Goal: Information Seeking & Learning: Learn about a topic

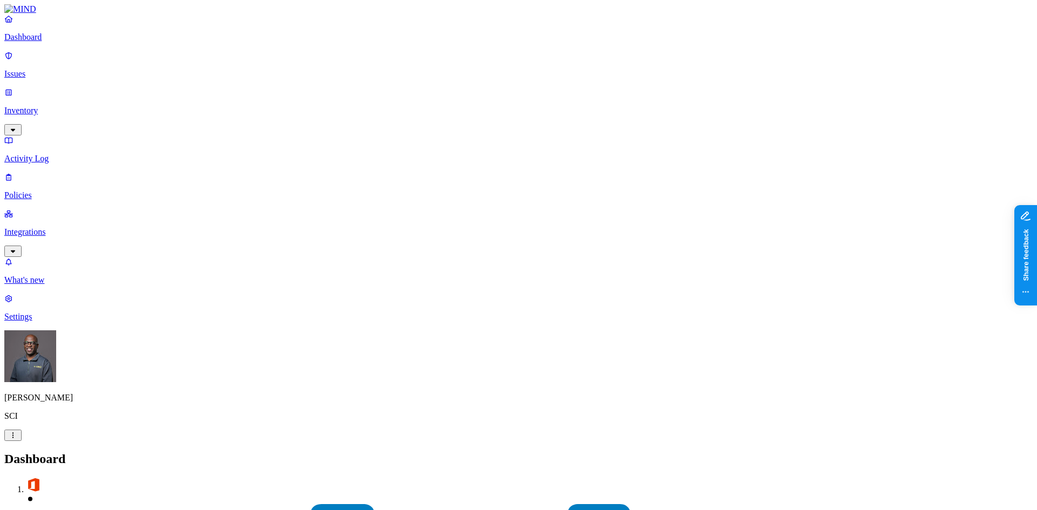
scroll to position [104, 0]
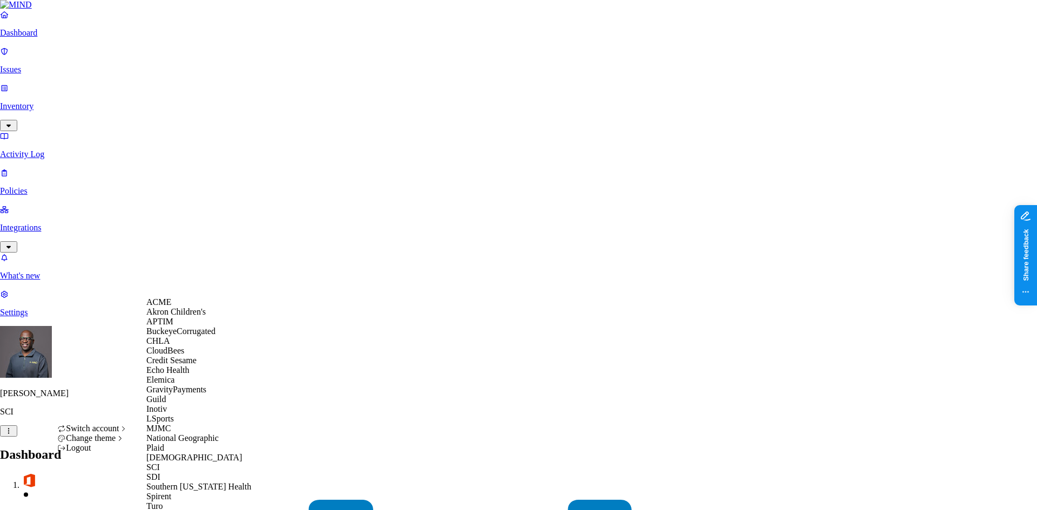
scroll to position [171, 0]
click at [166, 424] on span "MJMC" at bounding box center [158, 428] width 24 height 9
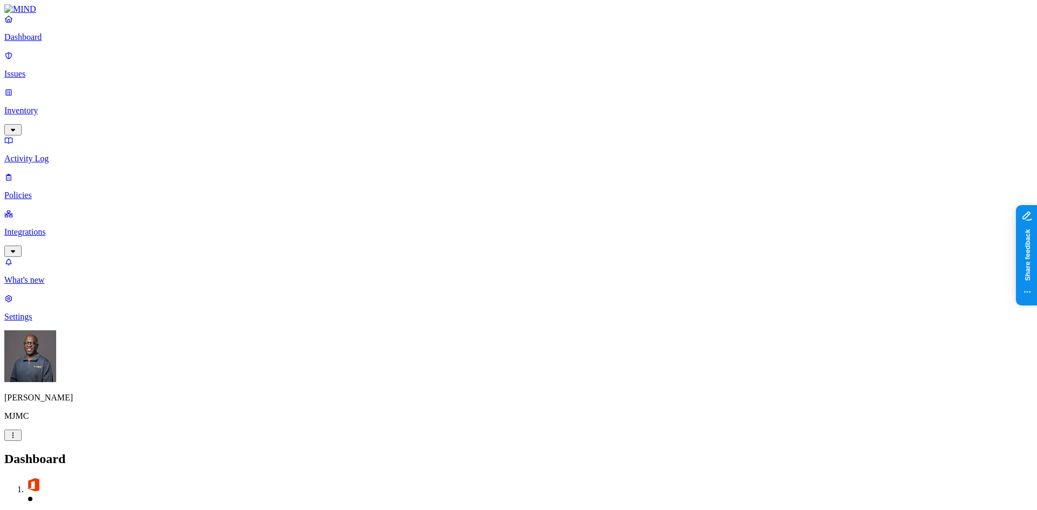
click at [76, 227] on p "Integrations" at bounding box center [518, 232] width 1028 height 10
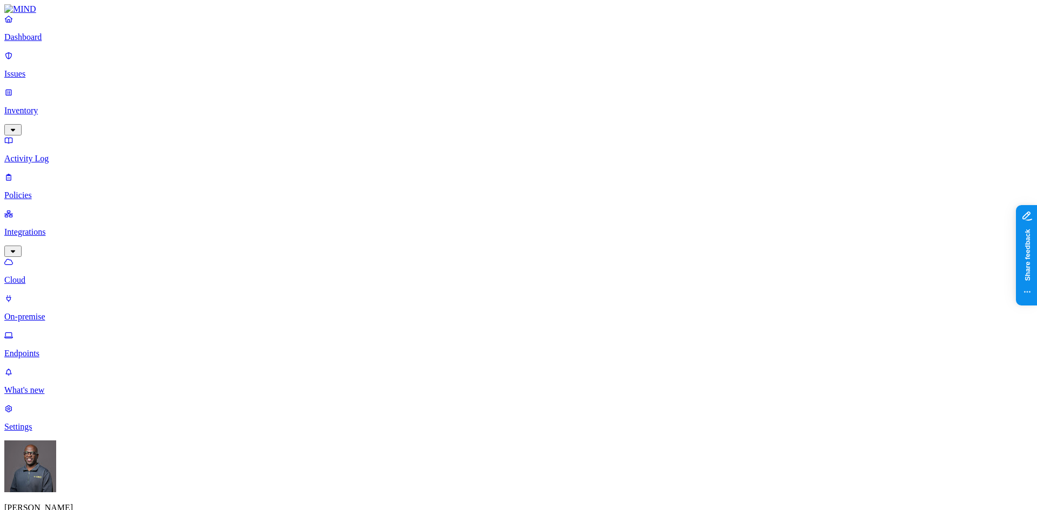
click at [60, 349] on p "Endpoints" at bounding box center [518, 354] width 1028 height 10
click at [48, 312] on p "On-premise" at bounding box center [518, 317] width 1028 height 10
click at [46, 275] on p "Cloud" at bounding box center [518, 280] width 1028 height 10
click at [40, 69] on p "Issues" at bounding box center [518, 74] width 1028 height 10
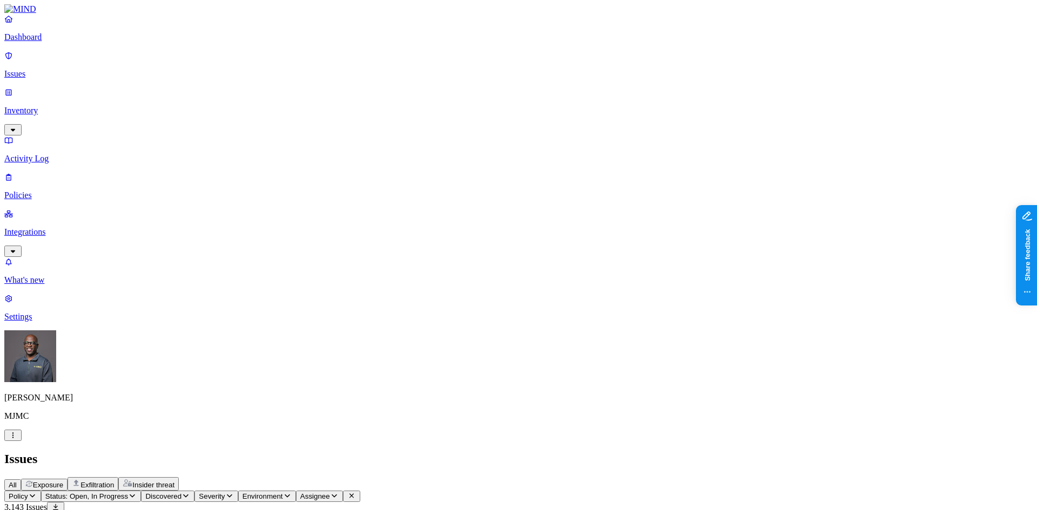
click at [42, 106] on p "Inventory" at bounding box center [518, 111] width 1028 height 10
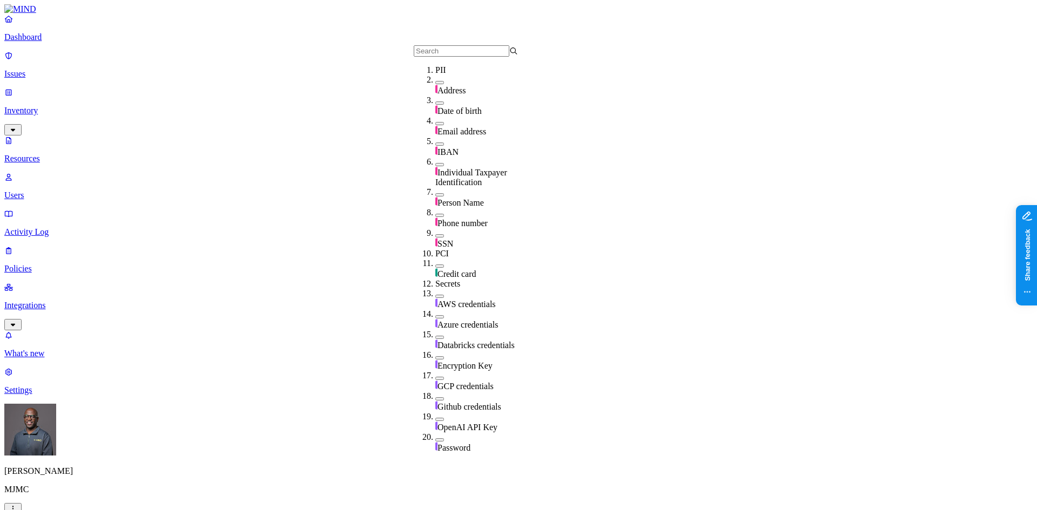
scroll to position [94, 0]
click at [435, 234] on button "button" at bounding box center [439, 235] width 9 height 3
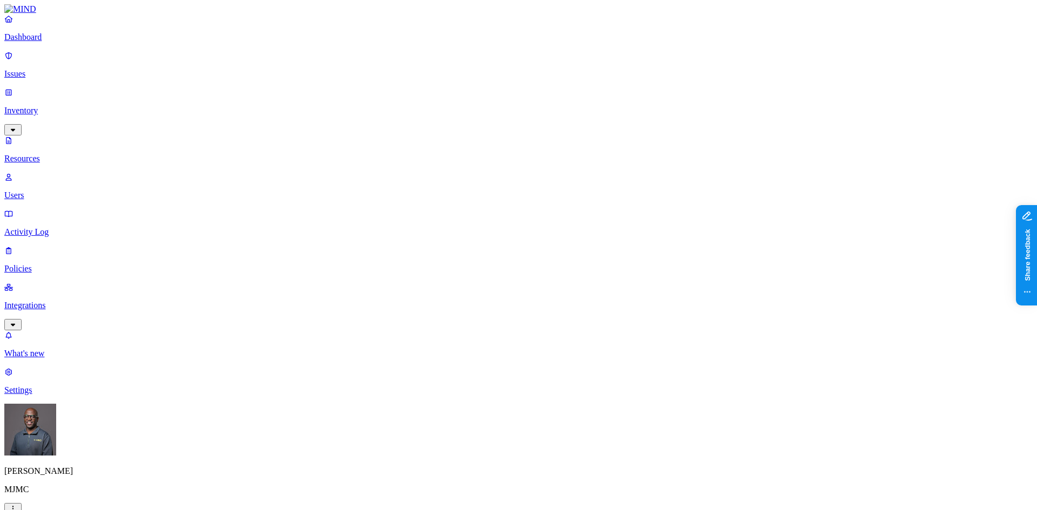
click at [55, 69] on p "Issues" at bounding box center [518, 74] width 1028 height 10
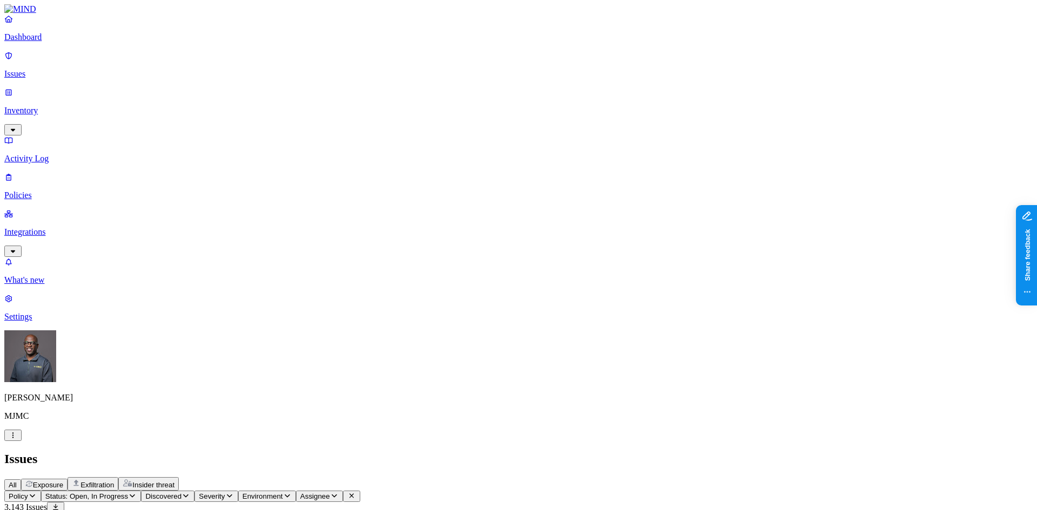
click at [35, 495] on icon "button" at bounding box center [32, 496] width 5 height 3
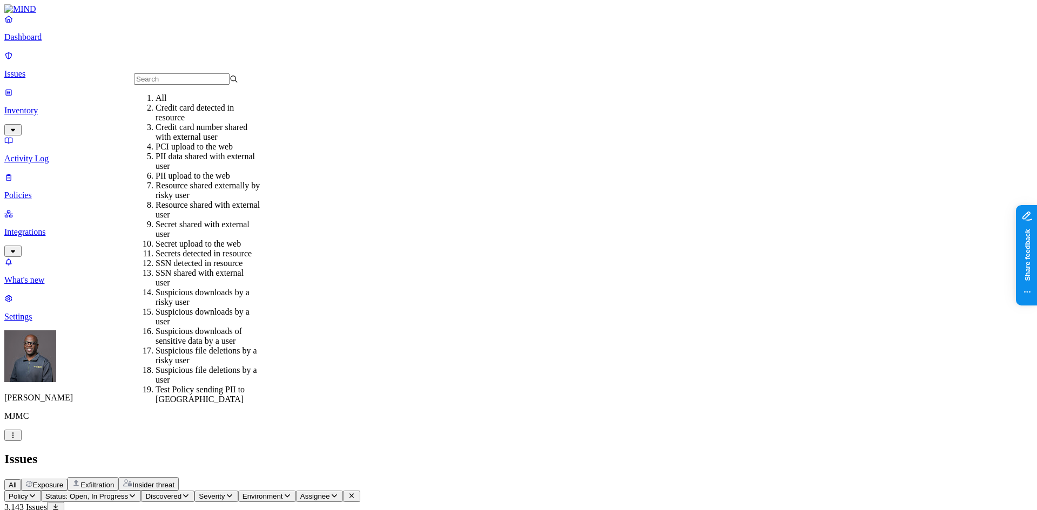
scroll to position [108, 0]
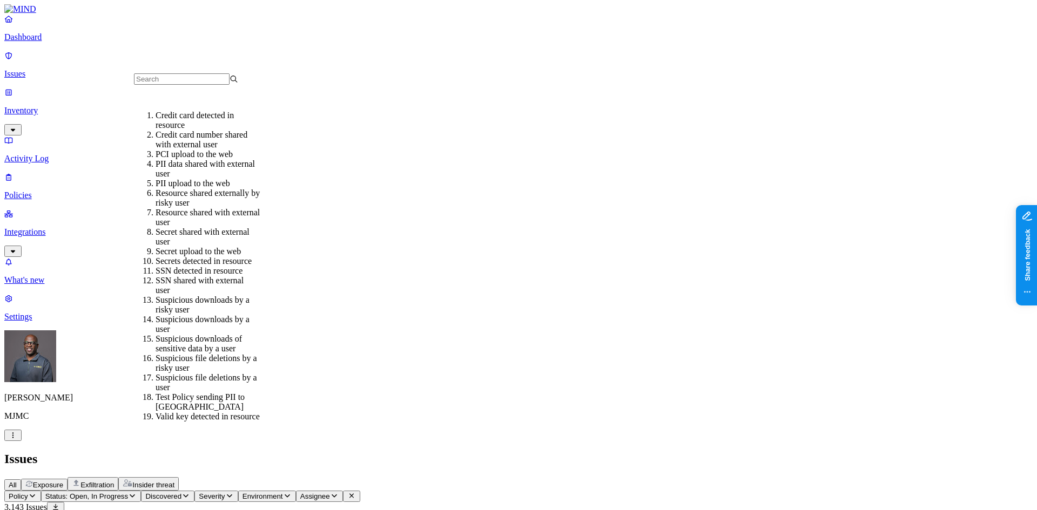
click at [197, 266] on div "SSN detected in resource" at bounding box center [208, 271] width 104 height 10
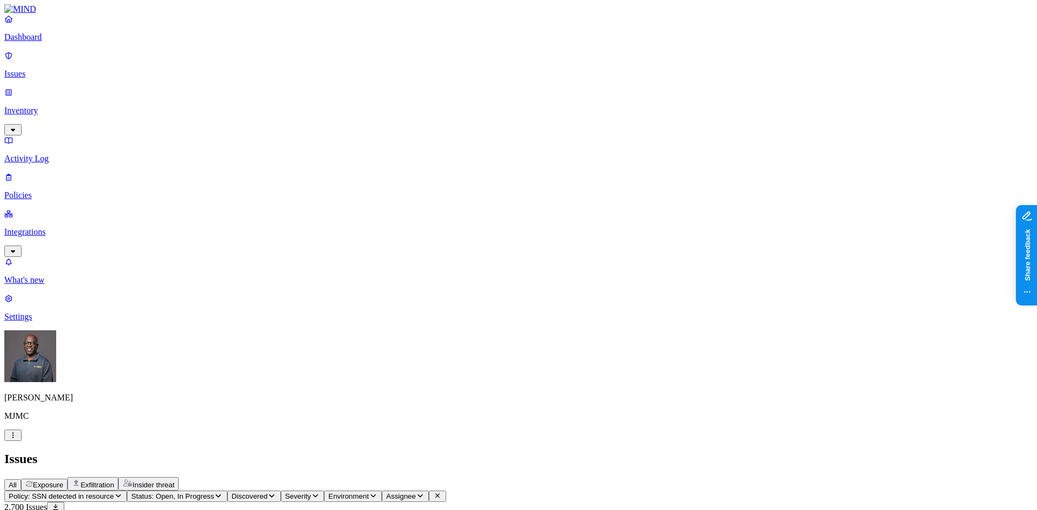
scroll to position [271, 0]
click at [34, 191] on p "Policies" at bounding box center [518, 196] width 1028 height 10
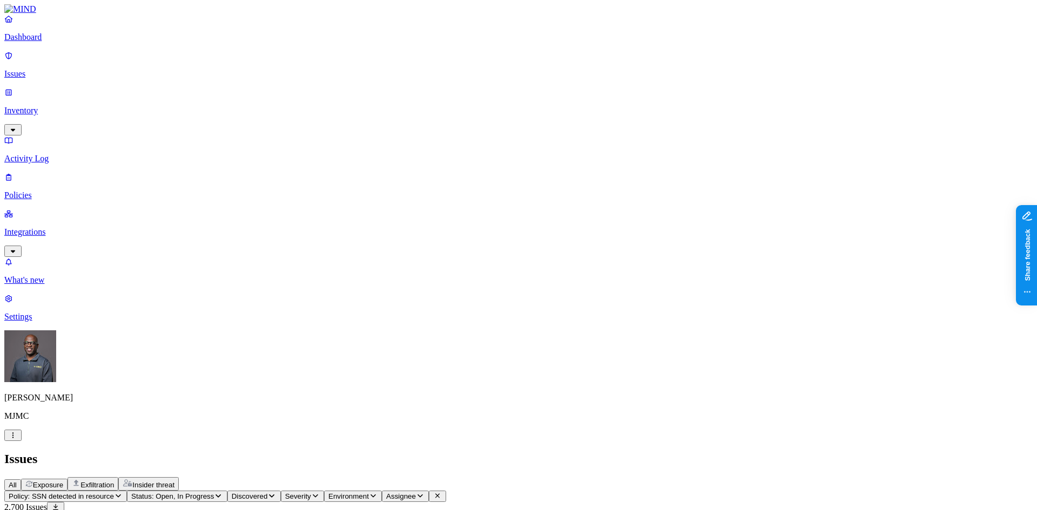
scroll to position [270, 0]
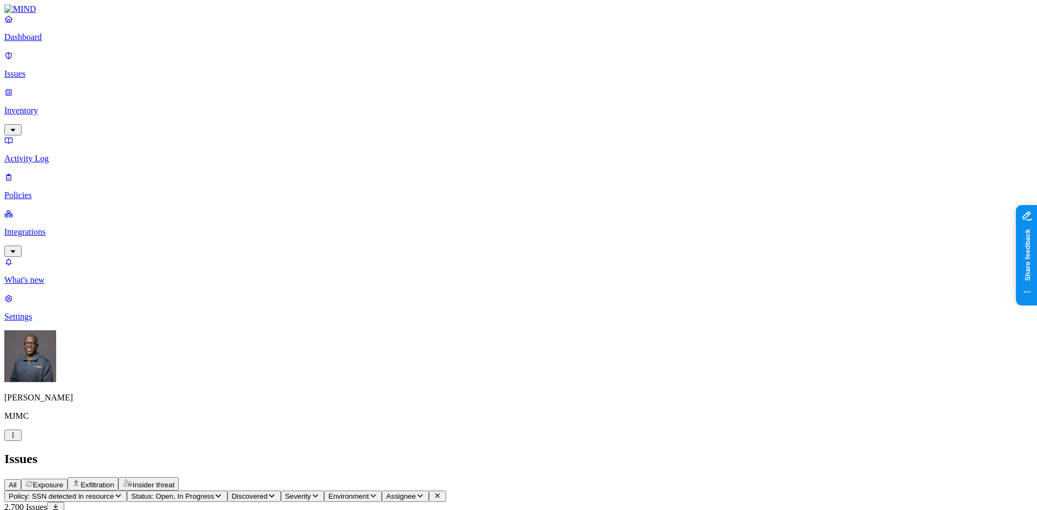
click at [52, 106] on p "Inventory" at bounding box center [518, 111] width 1028 height 10
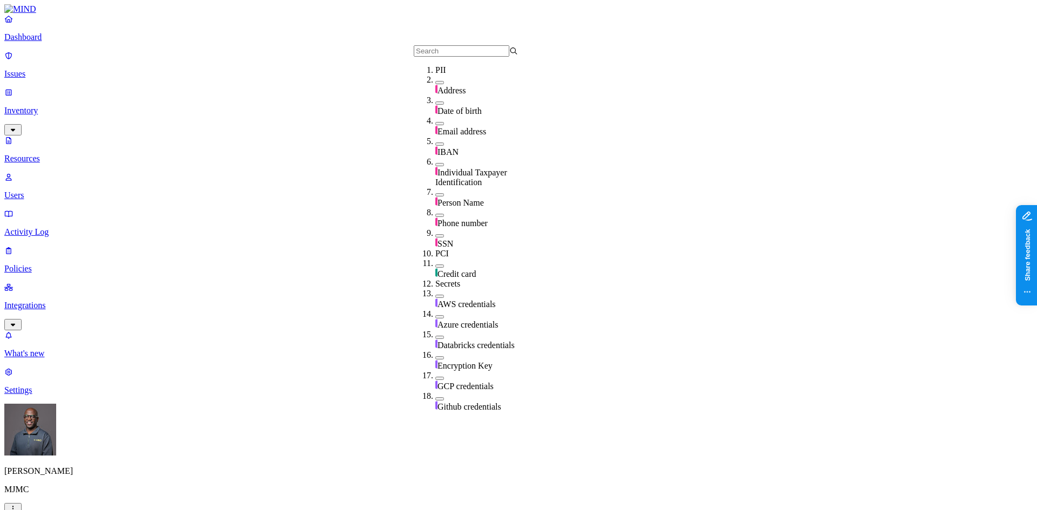
scroll to position [54, 0]
click at [435, 163] on button "button" at bounding box center [439, 164] width 9 height 3
click at [435, 236] on button "button" at bounding box center [439, 237] width 9 height 3
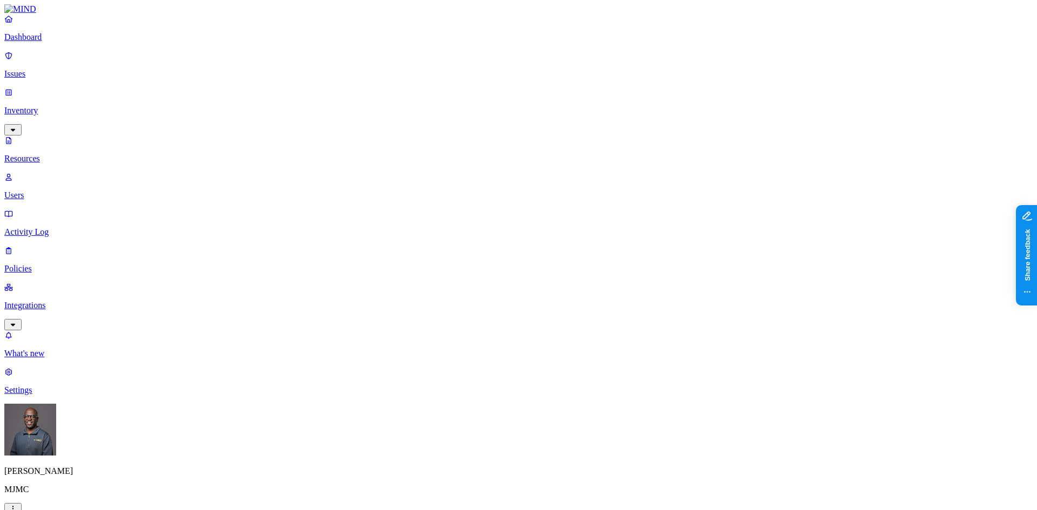
click at [608, 216] on button "button" at bounding box center [612, 217] width 9 height 3
click at [608, 177] on button "button" at bounding box center [612, 178] width 9 height 3
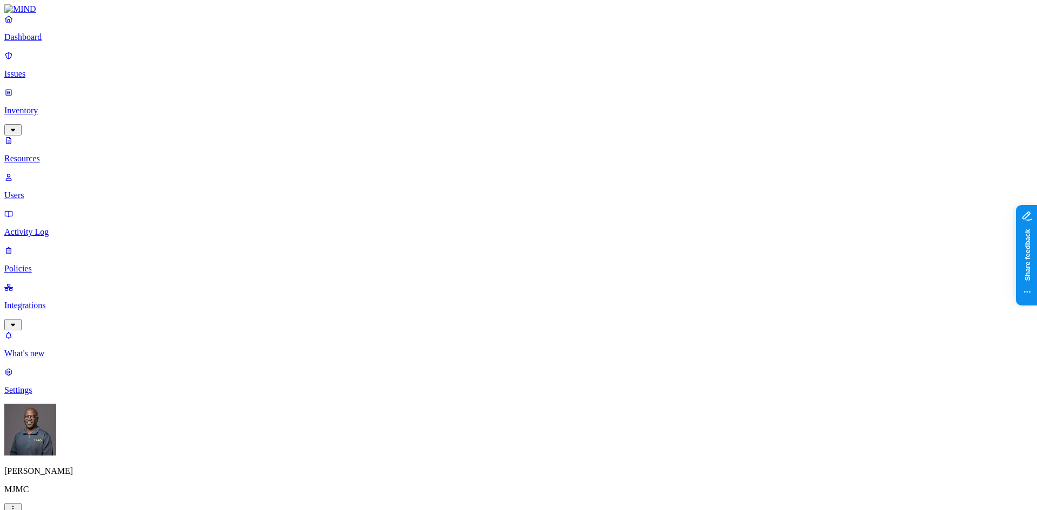
click at [17, 506] on icon "button" at bounding box center [13, 509] width 9 height 7
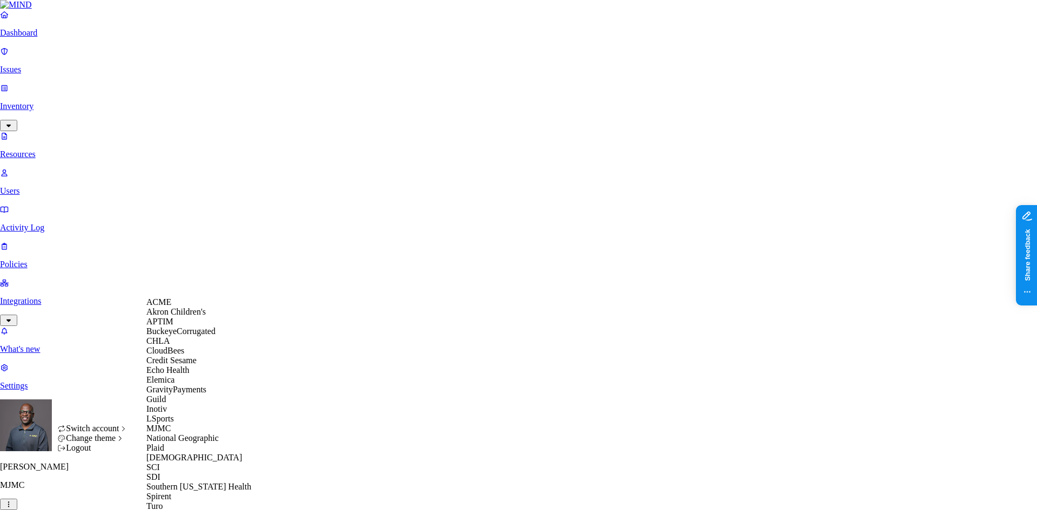
click at [177, 307] on div "ACME" at bounding box center [198, 303] width 105 height 10
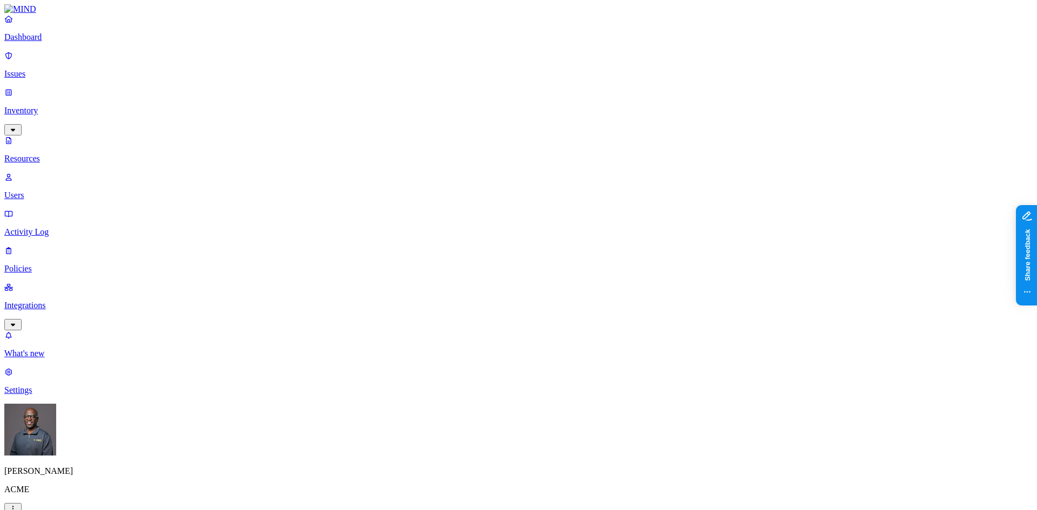
click at [46, 42] on link "Dashboard" at bounding box center [518, 28] width 1028 height 28
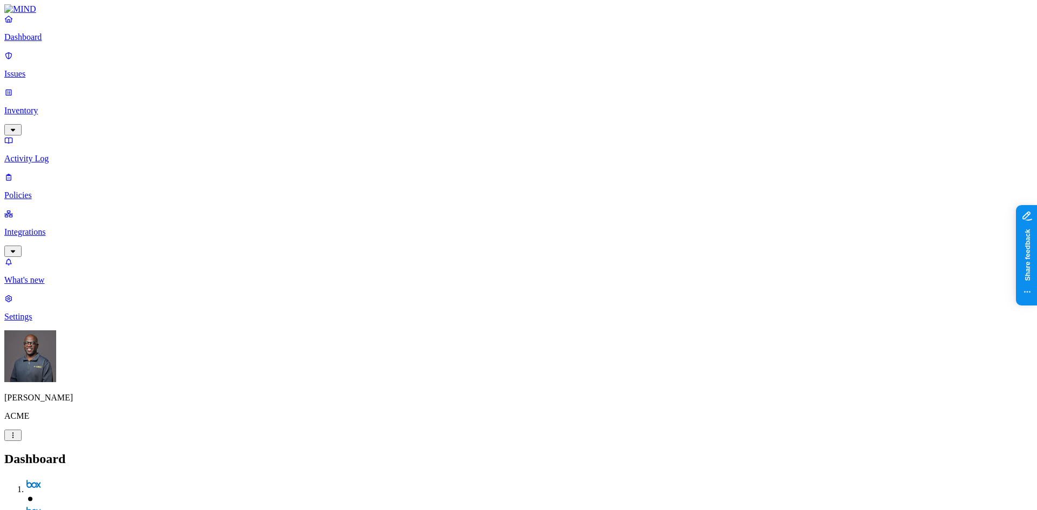
click at [52, 106] on p "Inventory" at bounding box center [518, 111] width 1028 height 10
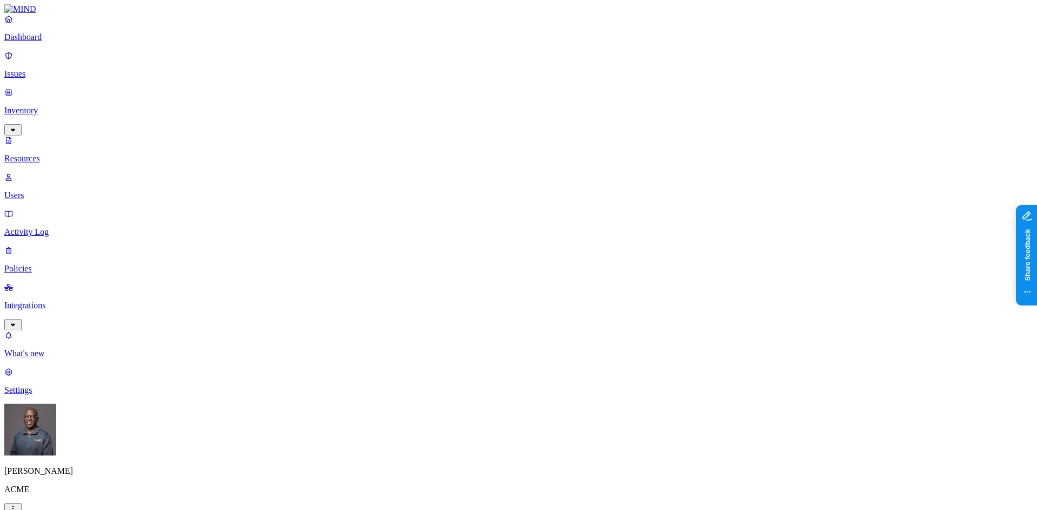
type input "teams"
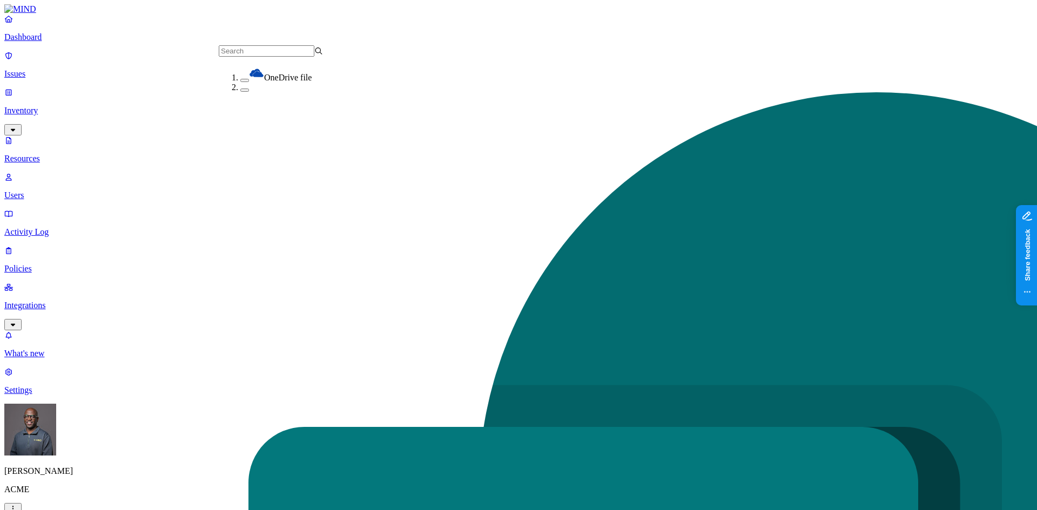
click at [240, 79] on button "button" at bounding box center [244, 80] width 9 height 3
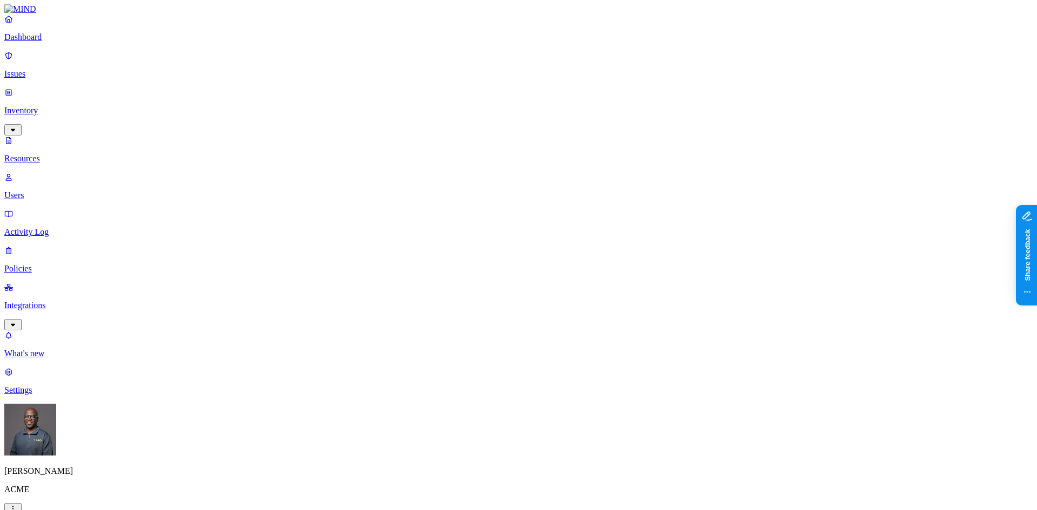
click at [42, 42] on p "Dashboard" at bounding box center [518, 37] width 1028 height 10
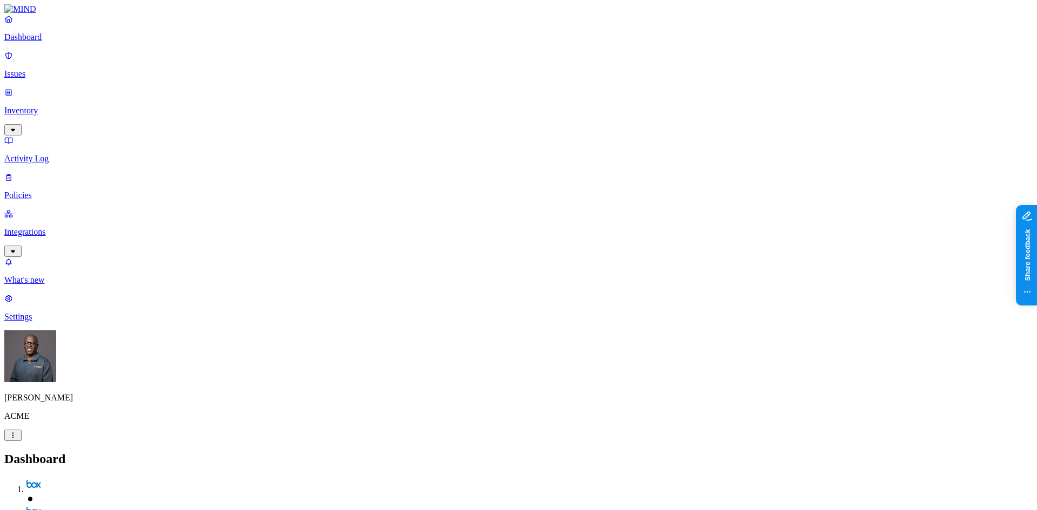
click at [54, 106] on p "Inventory" at bounding box center [518, 111] width 1028 height 10
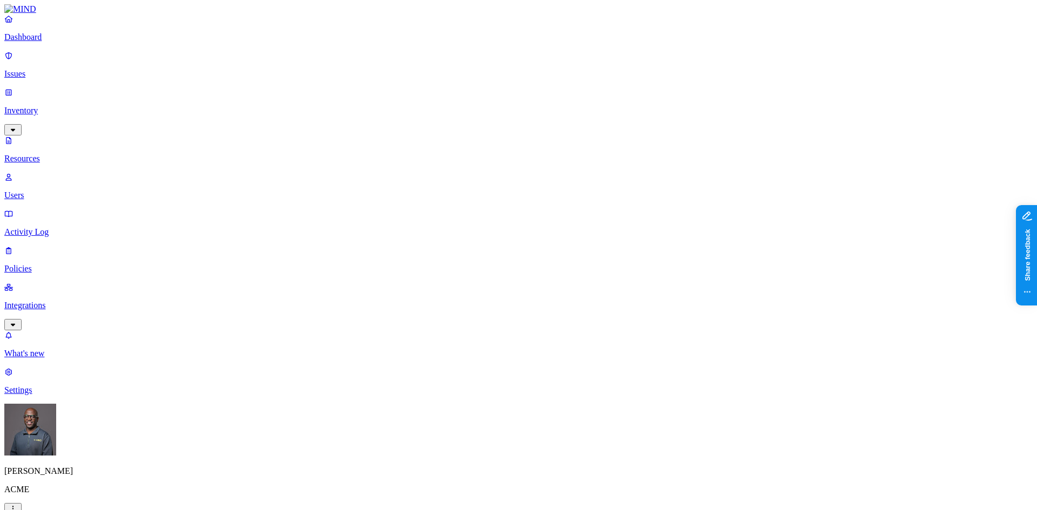
drag, startPoint x: 313, startPoint y: 111, endPoint x: 315, endPoint y: 98, distance: 13.1
click at [324, 151] on button "button" at bounding box center [328, 152] width 9 height 3
click at [324, 120] on button "button" at bounding box center [328, 121] width 9 height 3
click at [324, 90] on button "button" at bounding box center [328, 91] width 9 height 3
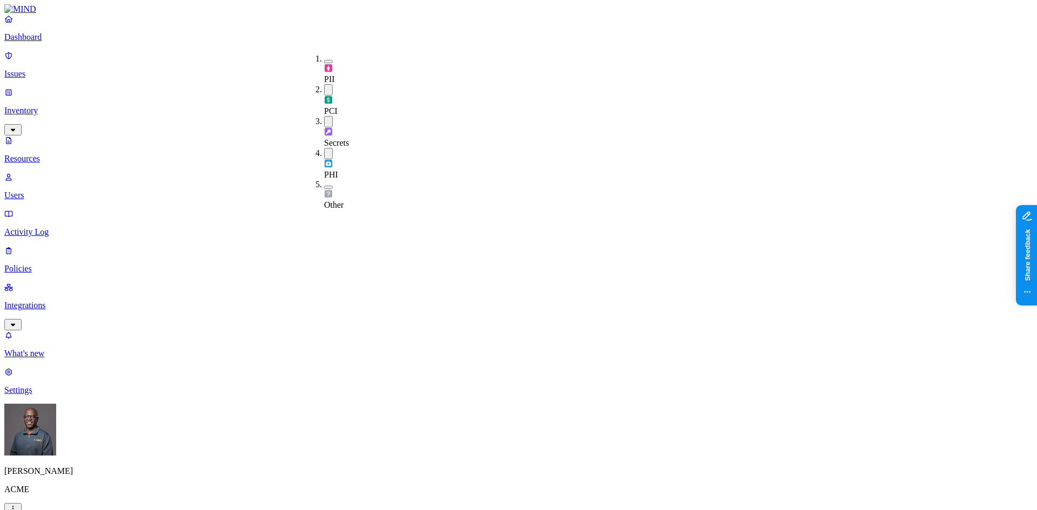
click at [44, 42] on p "Dashboard" at bounding box center [518, 37] width 1028 height 10
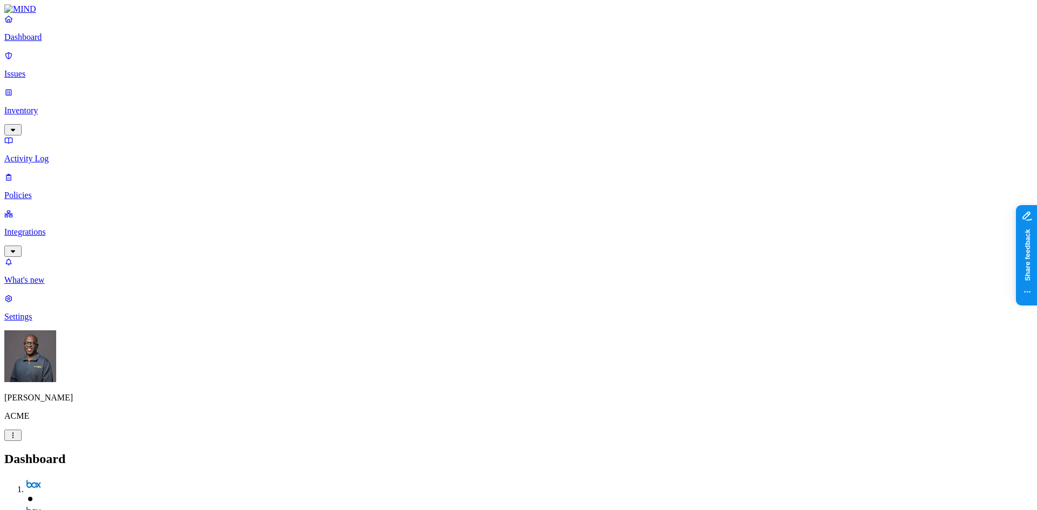
click at [0, 0] on slot "2" at bounding box center [0, 0] width 0 height 0
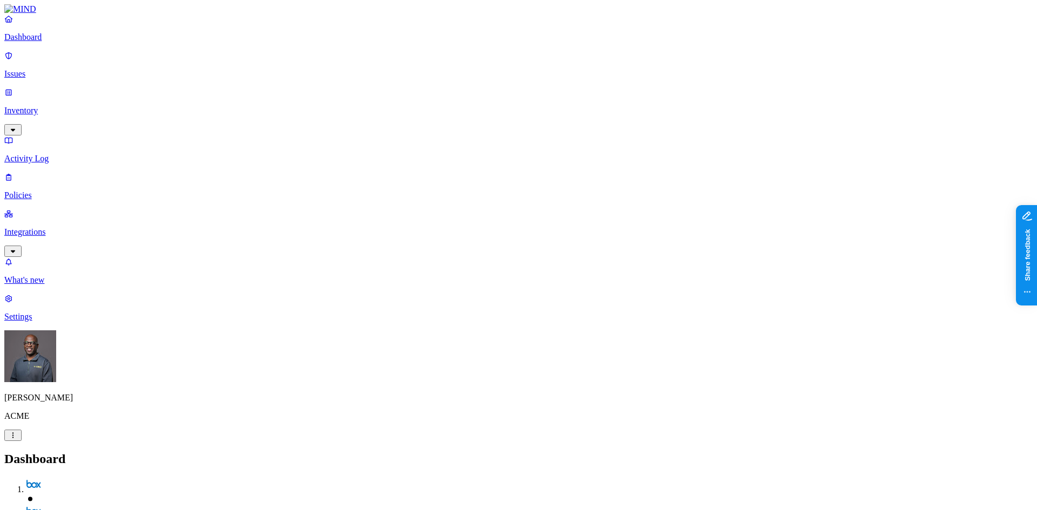
click at [409, 124] on div "PCI PCI" at bounding box center [407, 120] width 14 height 10
